Goal: Task Accomplishment & Management: Use online tool/utility

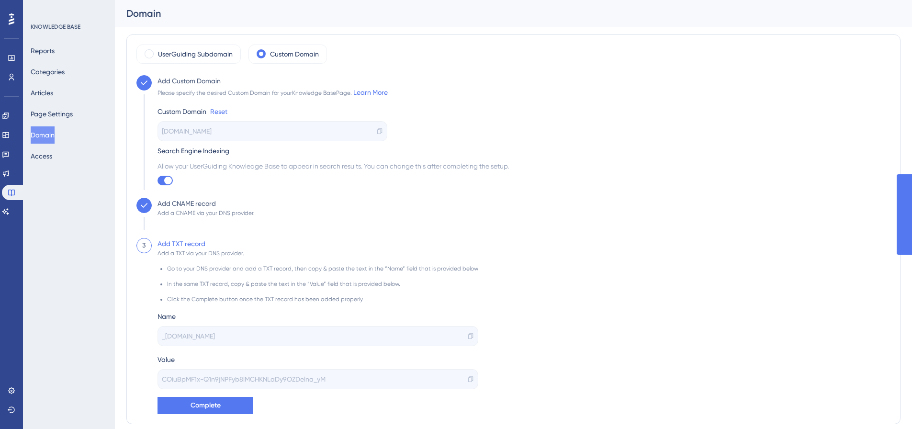
click at [258, 134] on div "[DOMAIN_NAME]" at bounding box center [272, 131] width 230 height 20
click at [161, 179] on div at bounding box center [164, 181] width 15 height 10
click at [157, 180] on input "checkbox" at bounding box center [157, 180] width 0 height 0
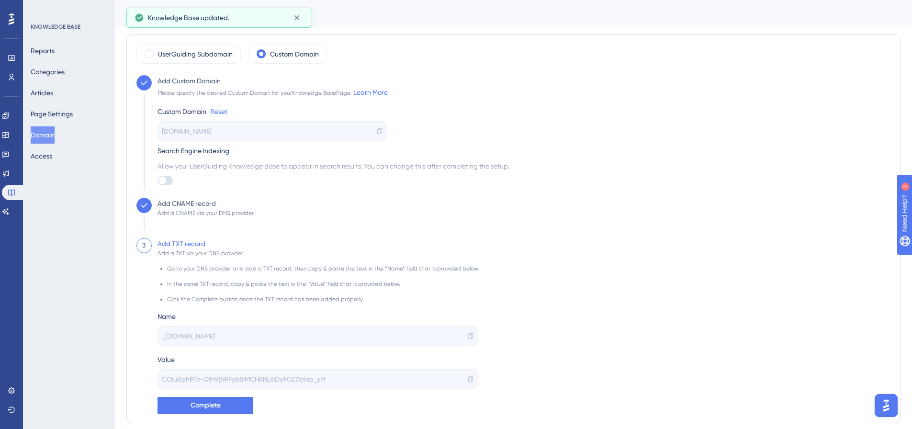
click at [167, 180] on div at bounding box center [164, 181] width 15 height 10
click at [157, 180] on input "checkbox" at bounding box center [157, 180] width 0 height 0
checkbox input "true"
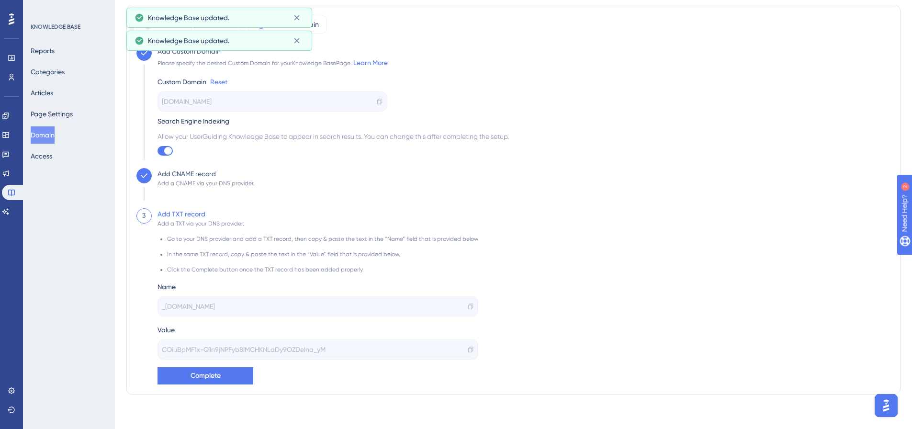
scroll to position [33, 0]
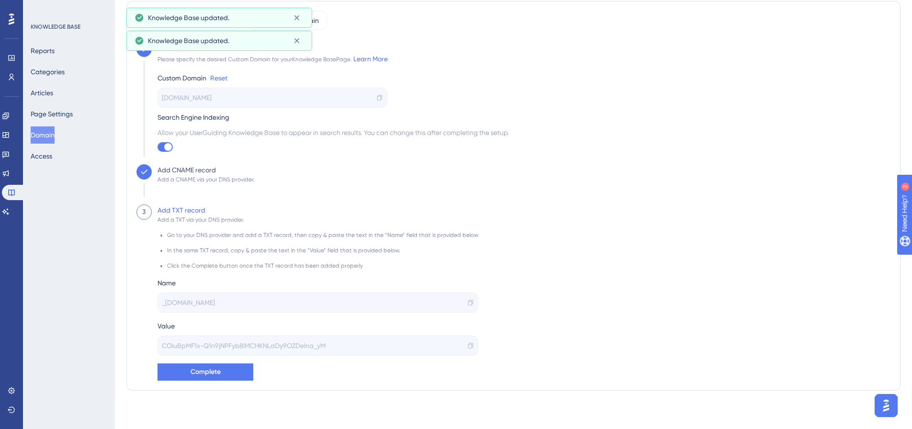
click at [215, 302] on span "_[DOMAIN_NAME]" at bounding box center [188, 302] width 53 height 11
click at [291, 343] on span "COiuBpMF1x-Q1n9jNPFyb8lMCHKNLaDy9OZDelna_yM" at bounding box center [244, 345] width 164 height 11
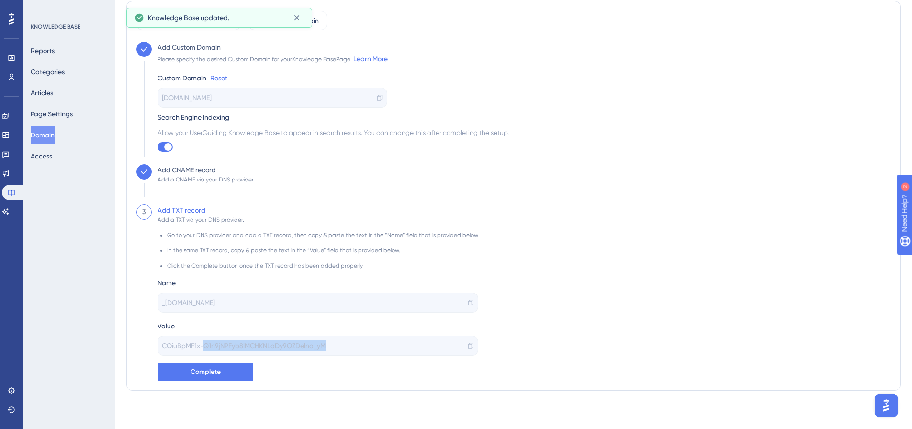
scroll to position [0, 0]
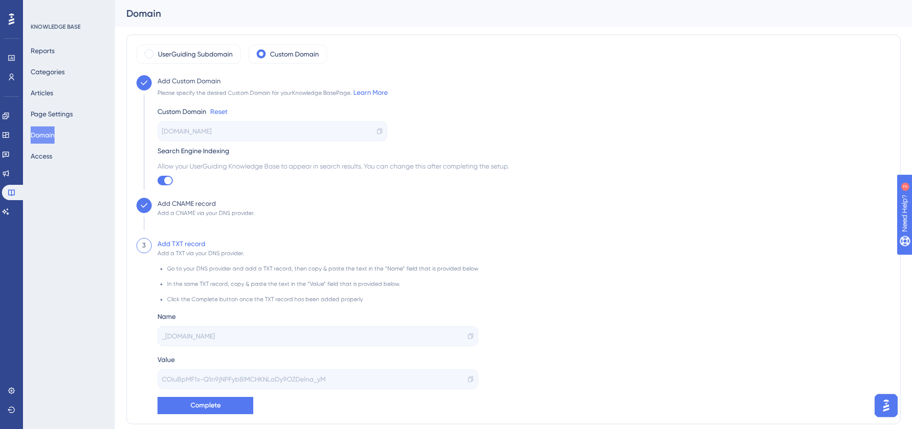
click at [143, 84] on icon at bounding box center [144, 83] width 10 height 10
click at [145, 85] on icon at bounding box center [144, 83] width 10 height 10
click at [145, 204] on icon at bounding box center [144, 206] width 10 height 10
click at [142, 201] on icon at bounding box center [144, 206] width 10 height 10
click at [146, 72] on div "UserGuiding Subdomain Custom Domain Add Custom Domain Please specify the desire…" at bounding box center [513, 229] width 754 height 369
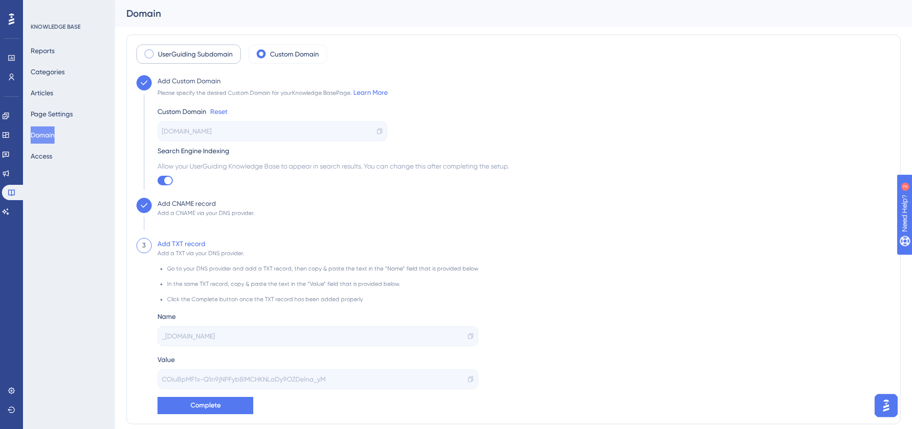
click at [147, 54] on span at bounding box center [149, 53] width 9 height 9
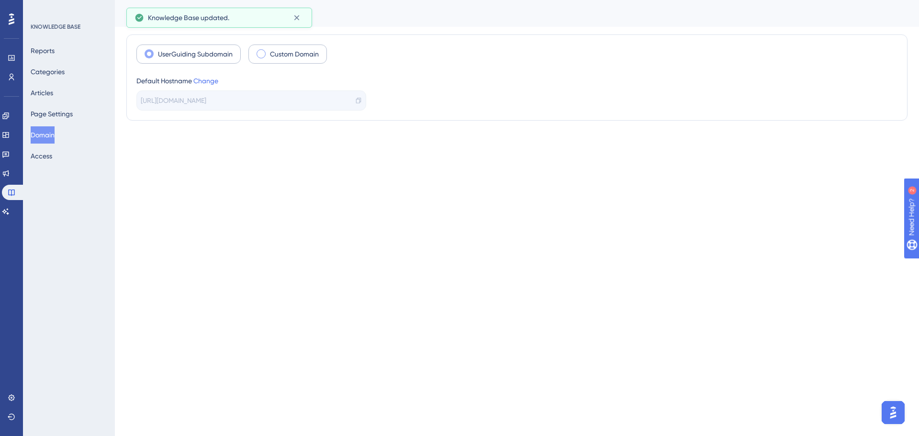
click at [254, 50] on div "Custom Domain" at bounding box center [287, 54] width 78 height 19
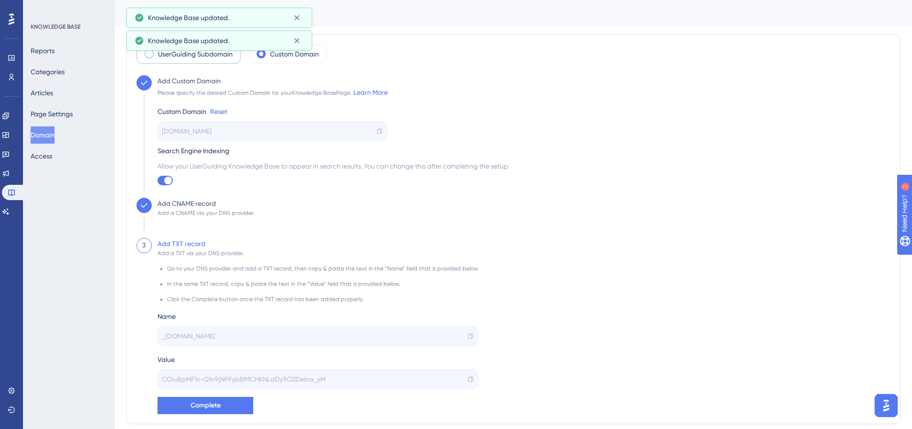
scroll to position [33, 0]
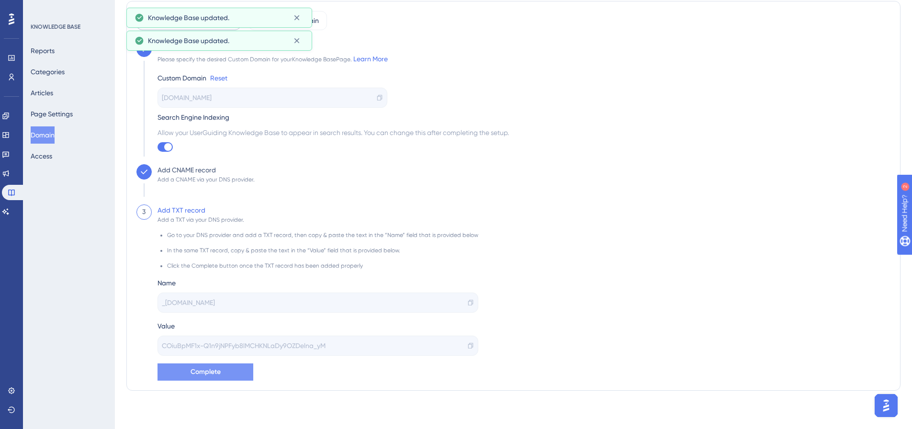
click at [232, 372] on button "Complete" at bounding box center [205, 371] width 96 height 17
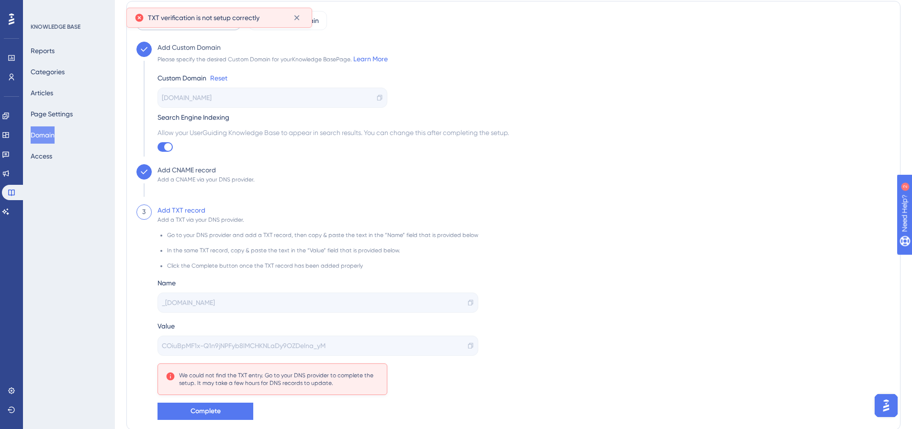
click at [359, 350] on div "COiuBpMF1x-Q1n9jNPFyb8lMCHKNLaDy9OZDelna_yM" at bounding box center [317, 345] width 321 height 20
click at [471, 344] on div "COiuBpMF1x-Q1n9jNPFyb8lMCHKNLaDy9OZDelna_yM" at bounding box center [317, 345] width 321 height 20
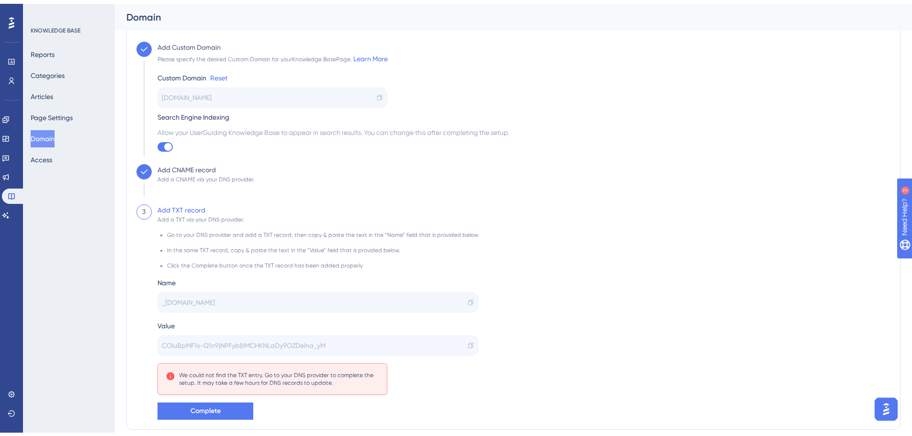
scroll to position [48, 0]
